Goal: Information Seeking & Learning: Learn about a topic

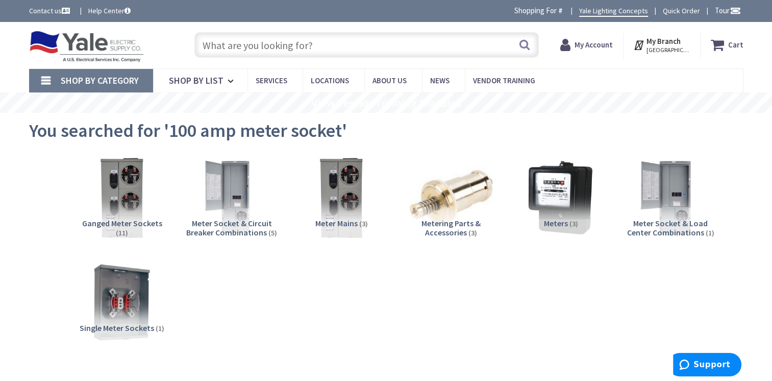
type input "BR816L125SDP"
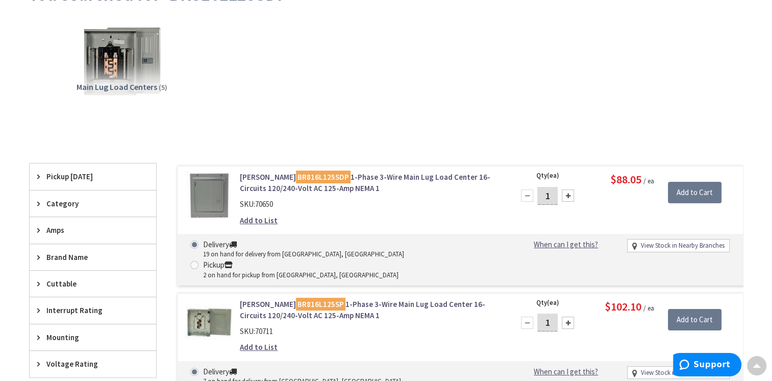
scroll to position [153, 0]
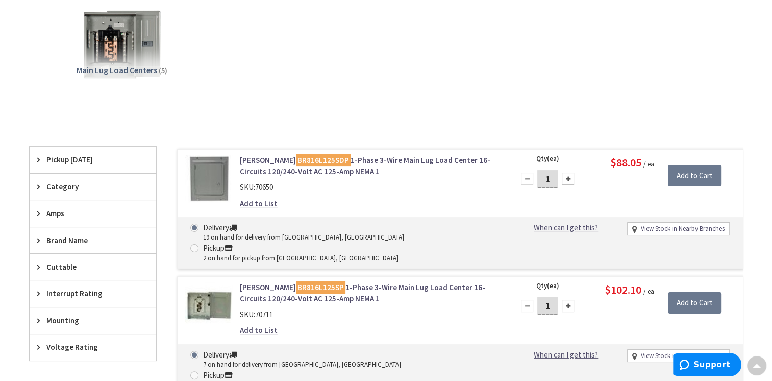
click at [324, 164] on link "Eaton BR816L125SDP 1-Phase 3-Wire Main Lug Load Center 16-Circuits 120/240-Volt…" at bounding box center [370, 166] width 260 height 22
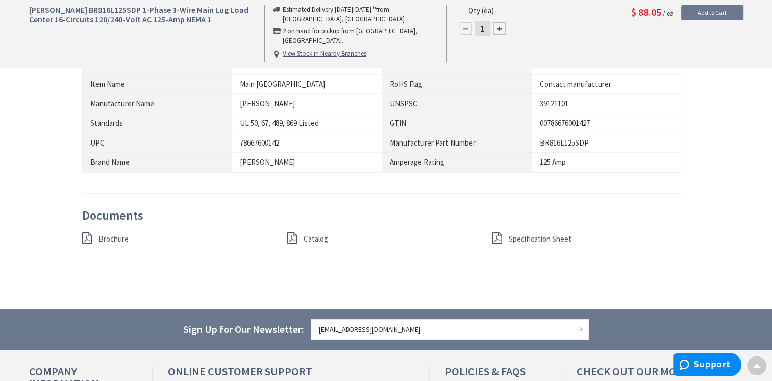
scroll to position [663, 0]
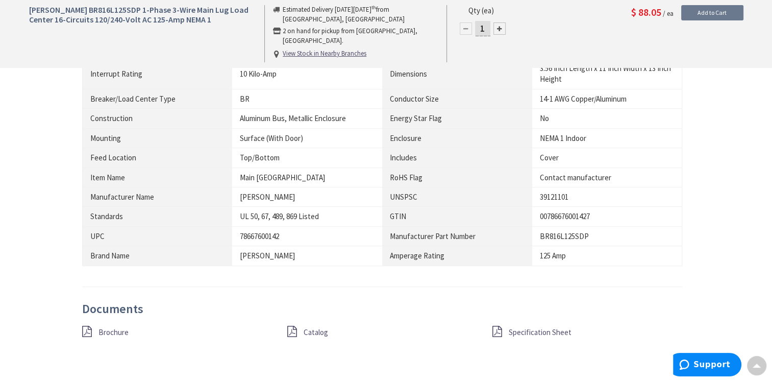
click at [543, 327] on link "Specification Sheet" at bounding box center [540, 332] width 63 height 11
